Goal: Obtain resource: Download file/media

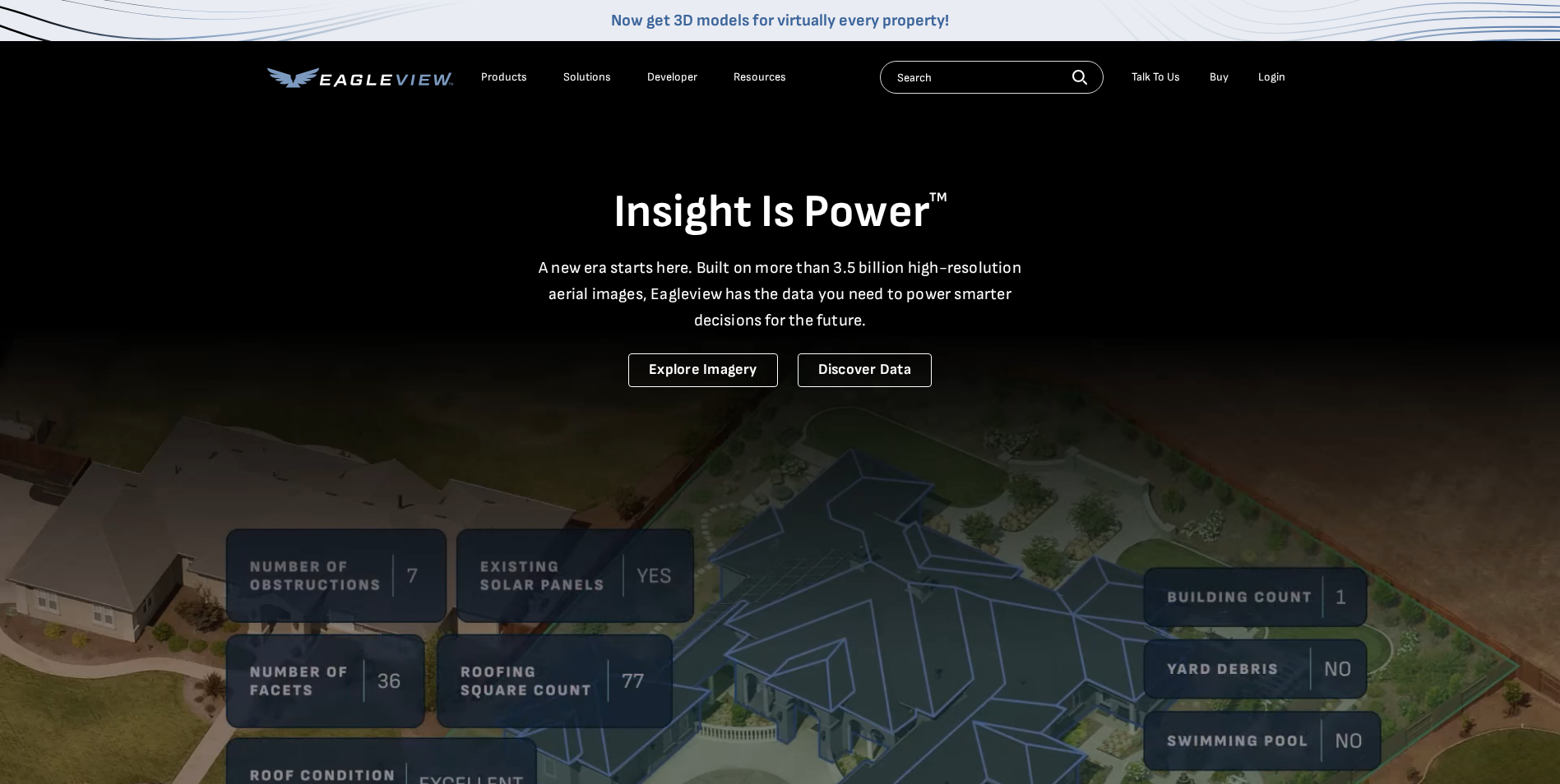
click at [1279, 71] on div "Login" at bounding box center [1272, 77] width 27 height 14
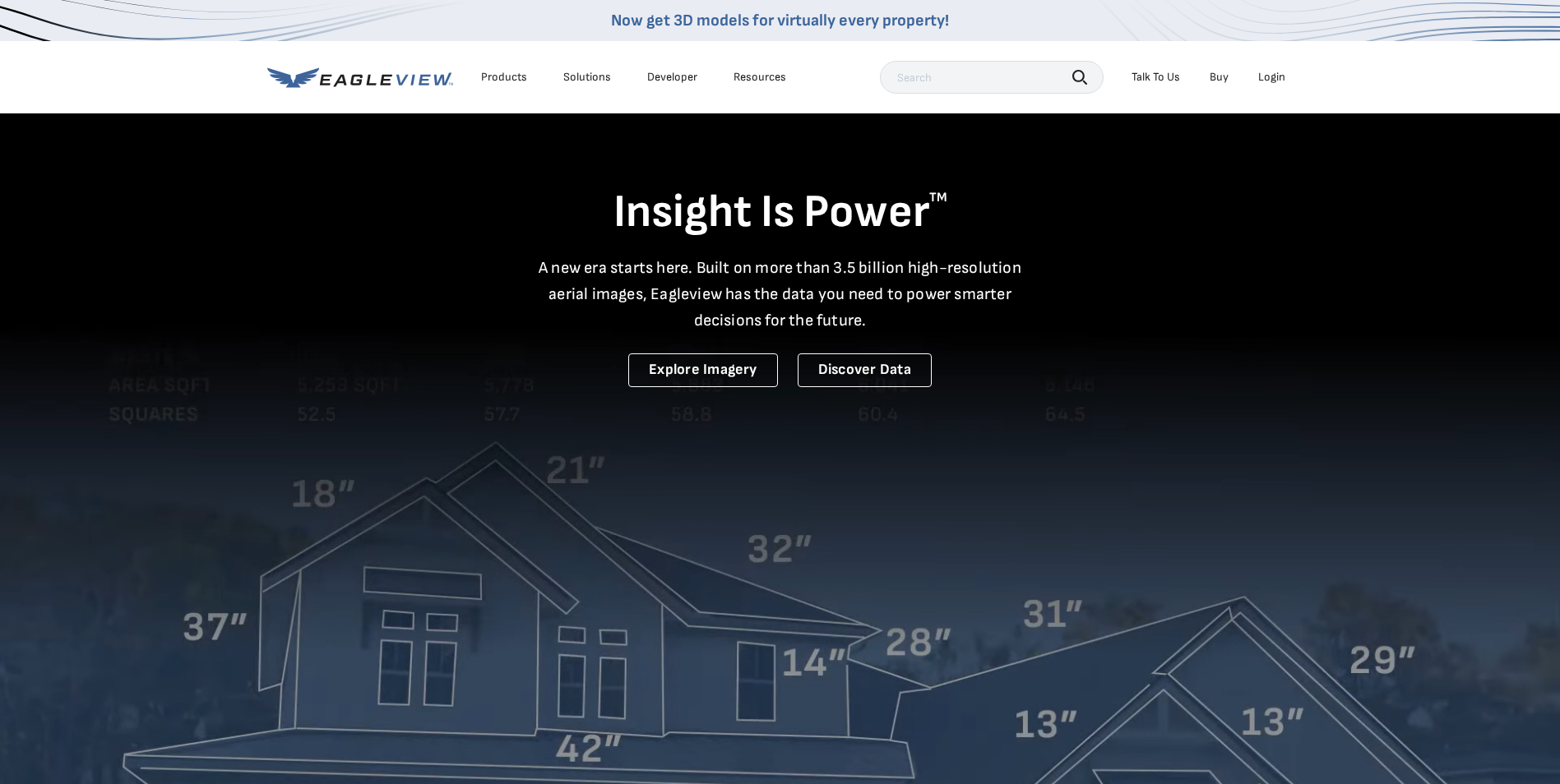
click at [1282, 76] on div "Login" at bounding box center [1272, 77] width 27 height 14
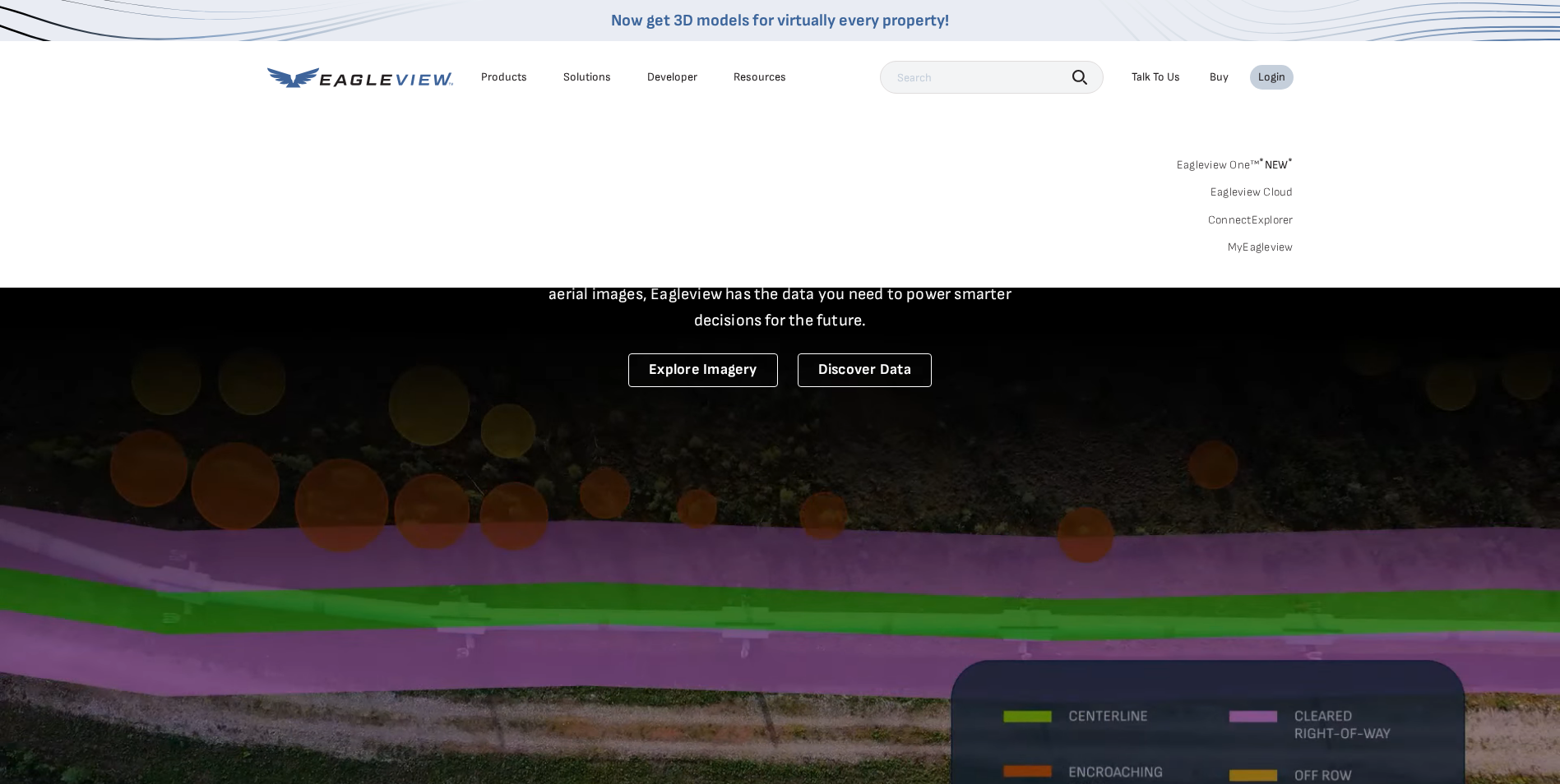
click at [1272, 74] on div "Login" at bounding box center [1272, 77] width 27 height 14
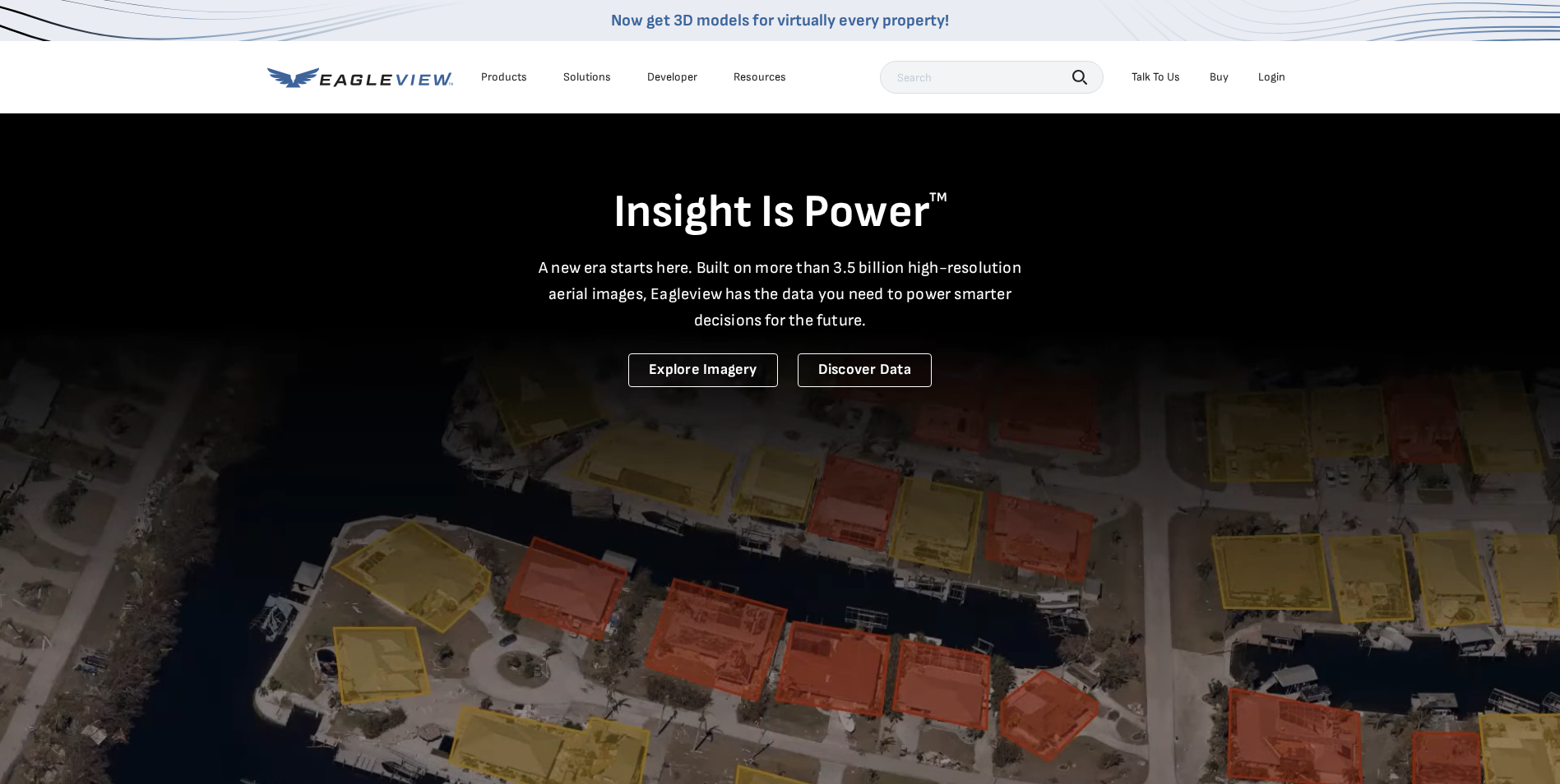
click at [1272, 74] on div "Login" at bounding box center [1272, 77] width 27 height 14
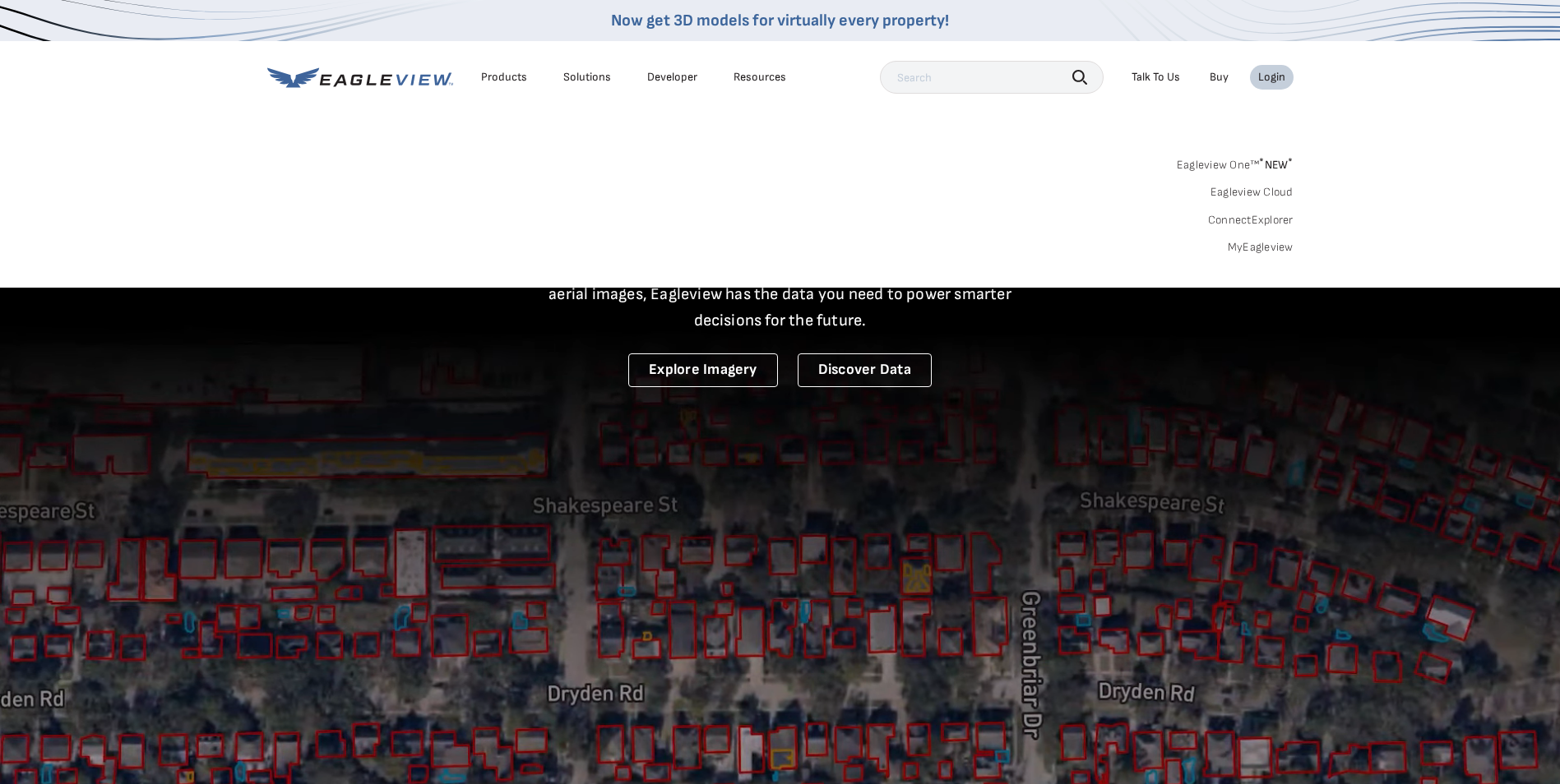
click at [1256, 250] on link "MyEagleview" at bounding box center [1261, 247] width 66 height 14
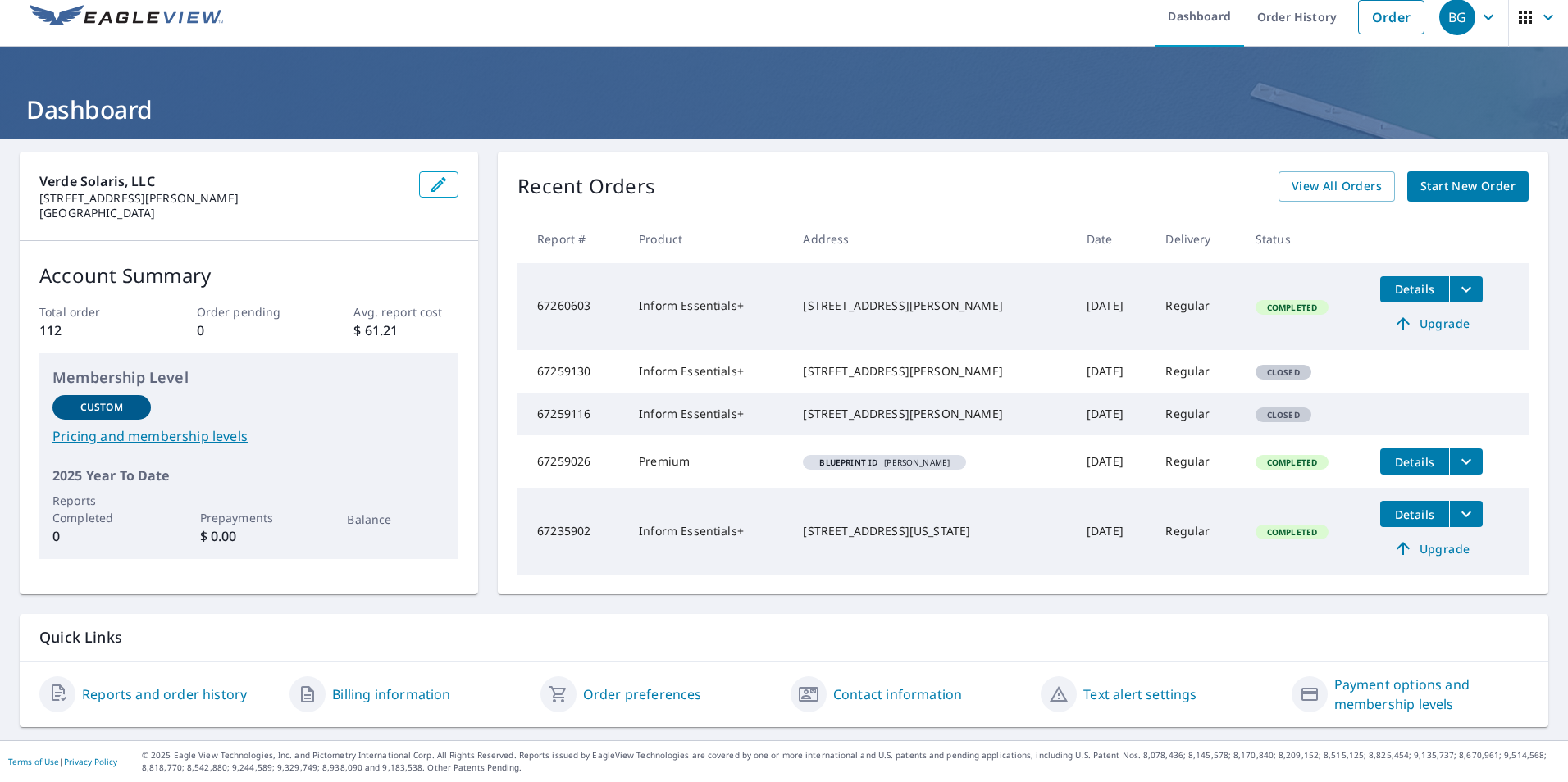
scroll to position [45, 0]
click at [1449, 454] on button "filesDropdownBtn-67259026" at bounding box center [1465, 461] width 34 height 26
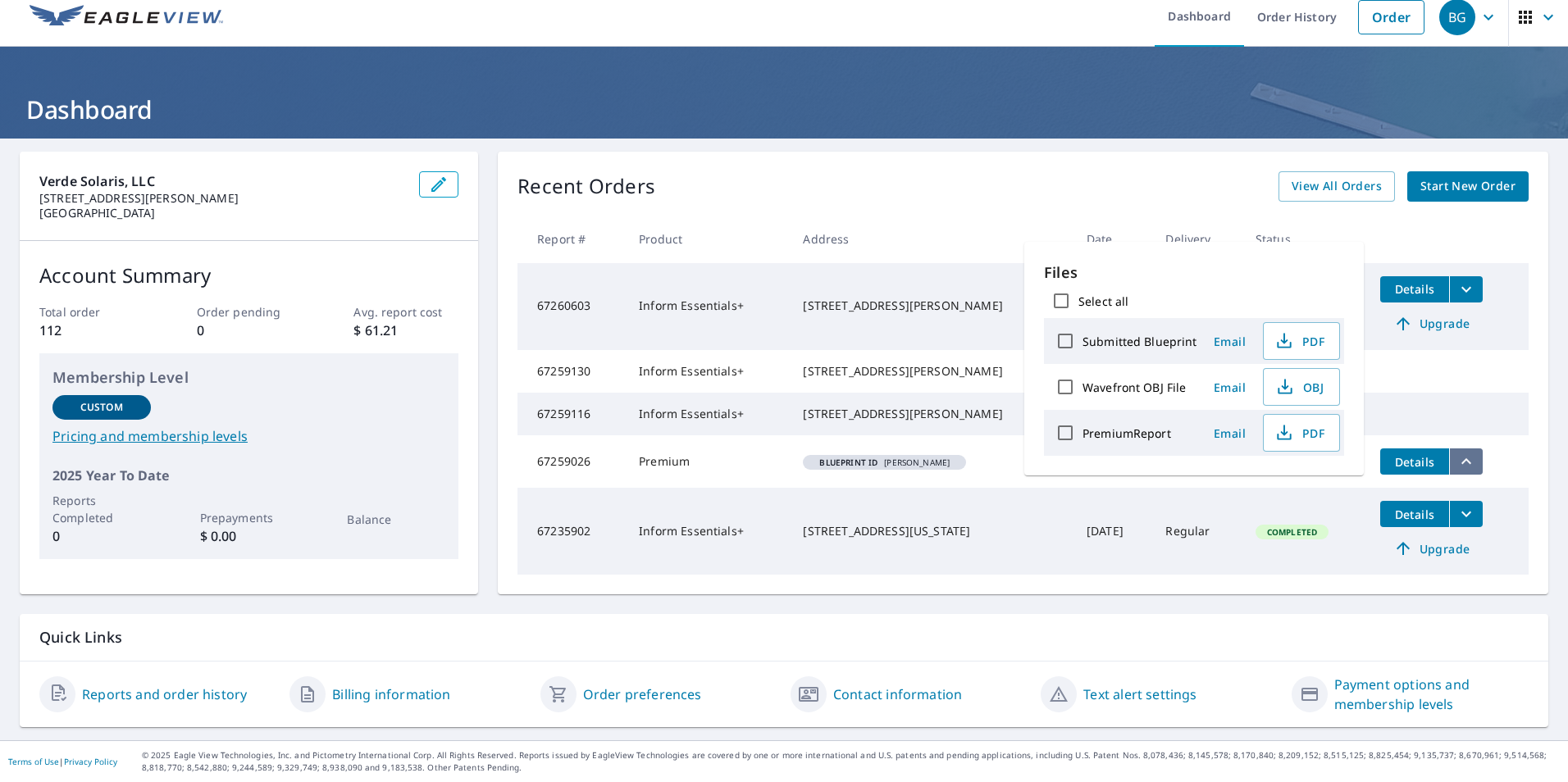
click at [1449, 454] on button "filesDropdownBtn-67259026" at bounding box center [1465, 461] width 34 height 26
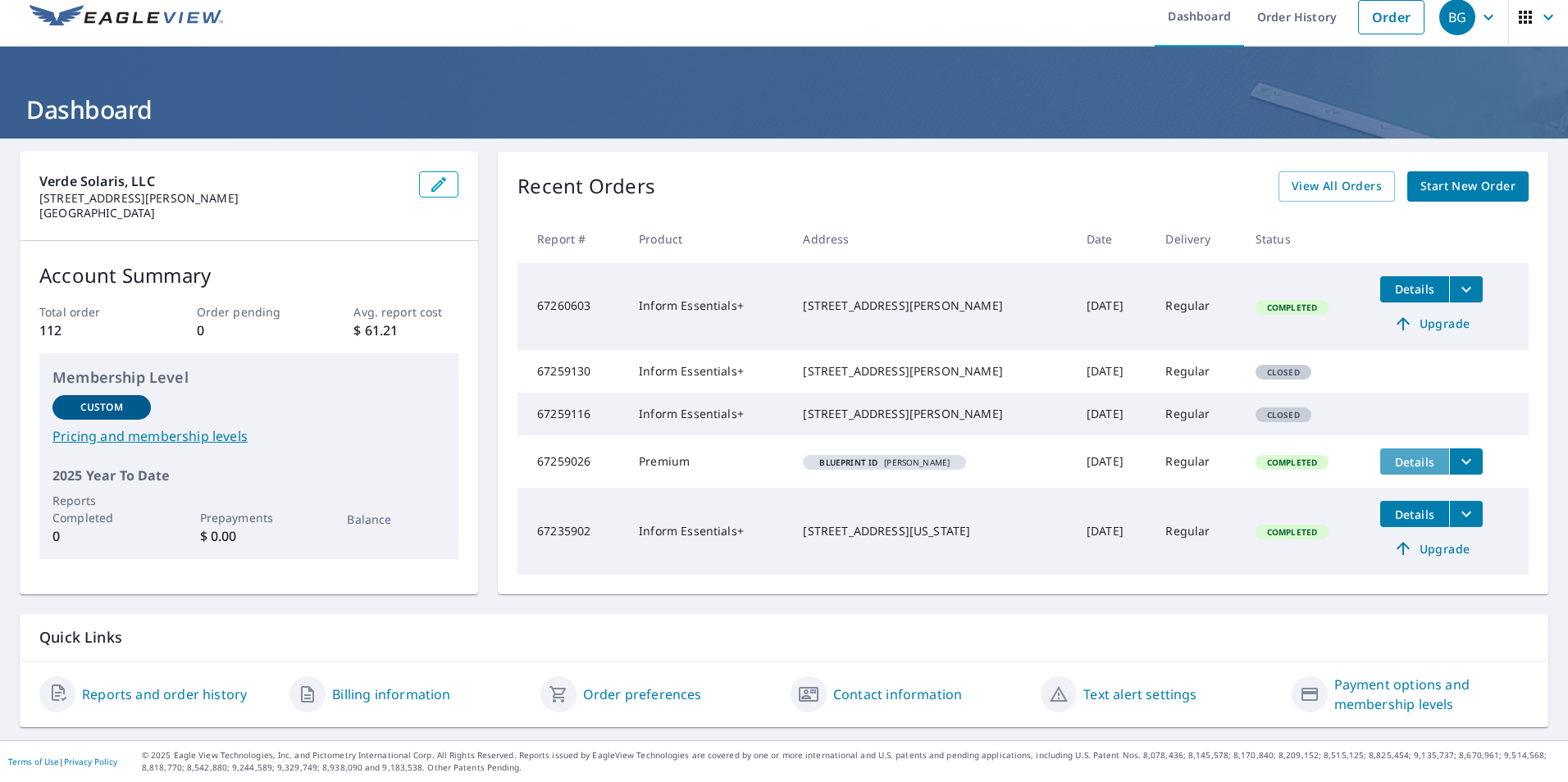
click at [1404, 468] on span "Details" at bounding box center [1414, 462] width 49 height 15
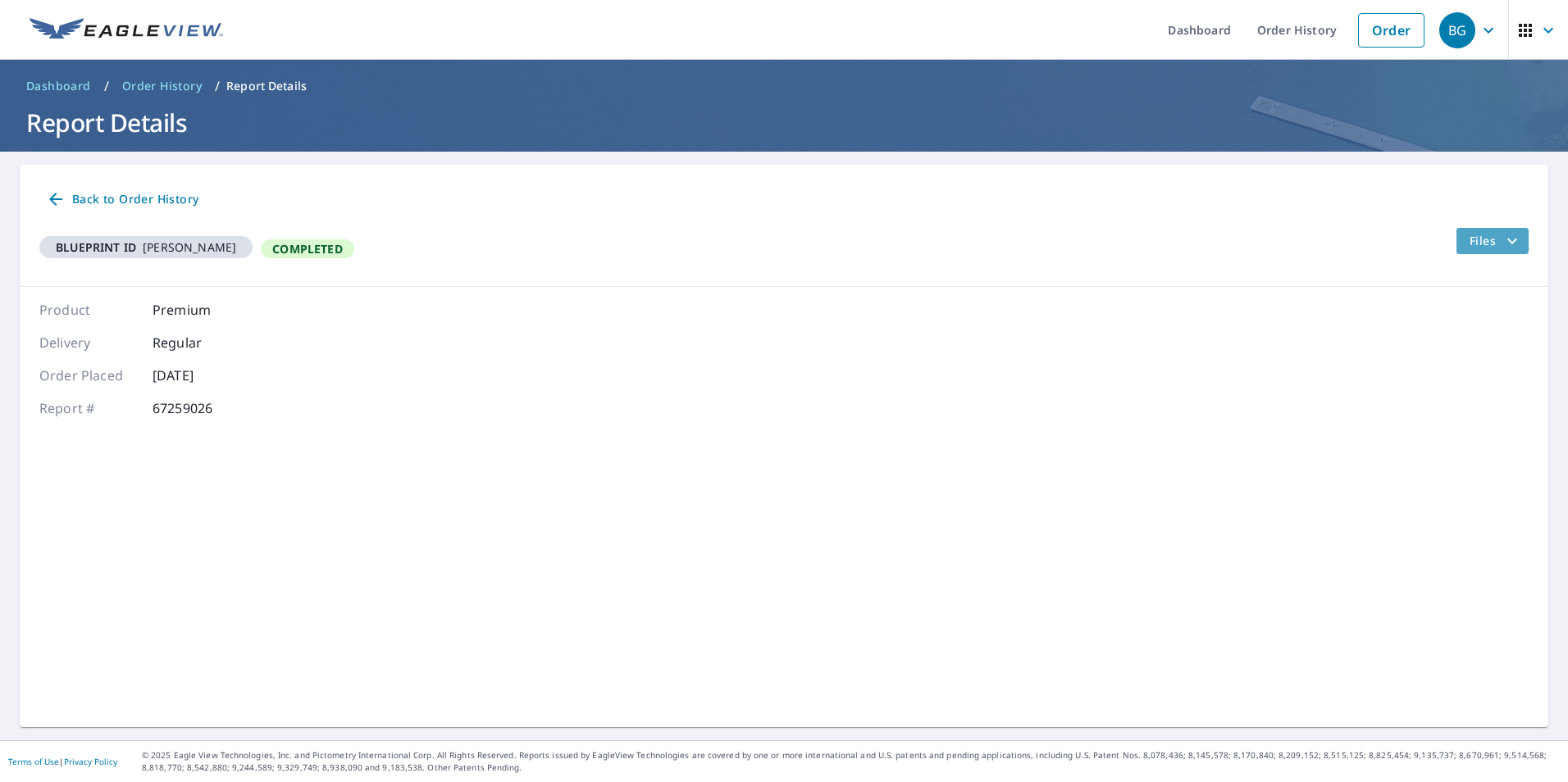
click at [1503, 235] on icon "filesDropdownBtn-67259026" at bounding box center [1512, 241] width 19 height 19
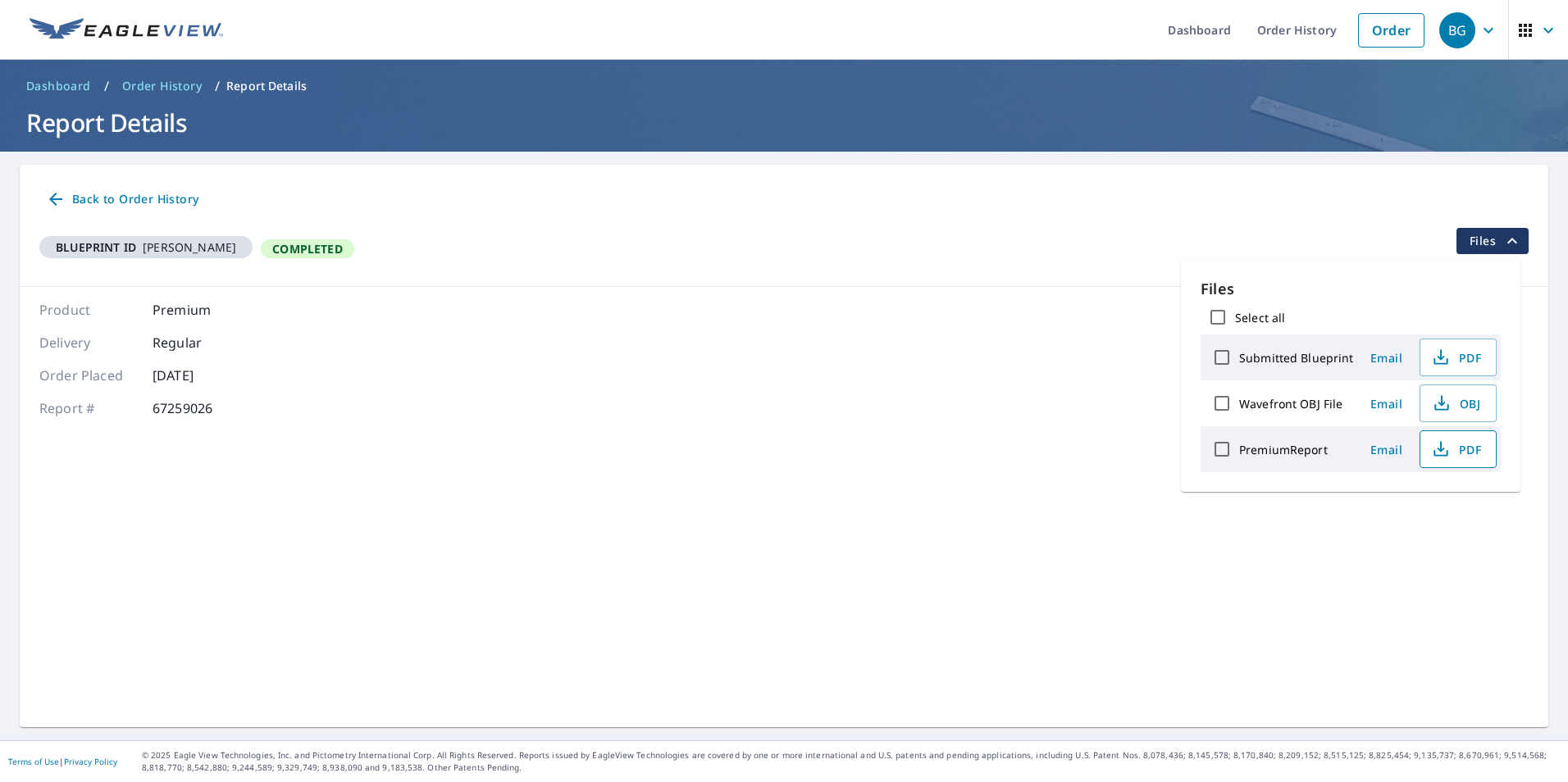
click at [1433, 448] on icon "button" at bounding box center [1441, 450] width 19 height 19
